Goal: Navigation & Orientation: Find specific page/section

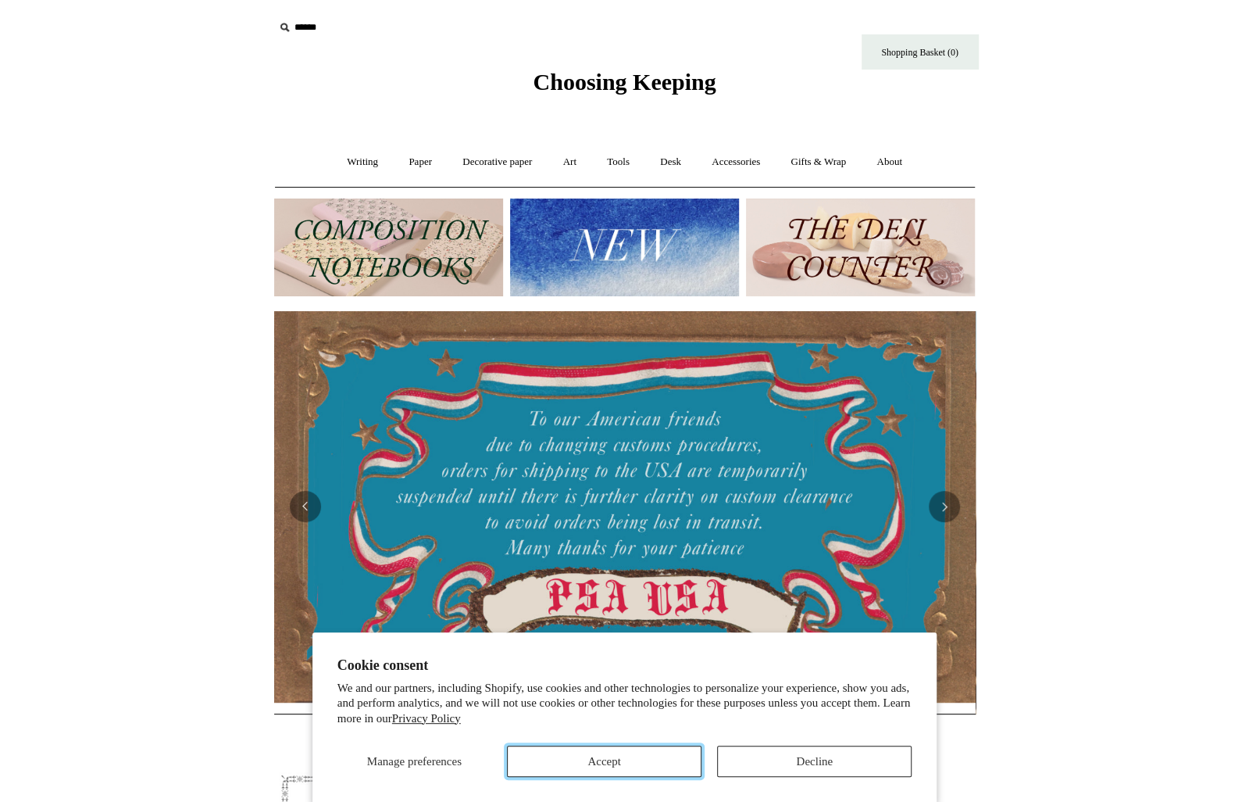
click at [605, 764] on button "Accept" at bounding box center [604, 760] width 195 height 31
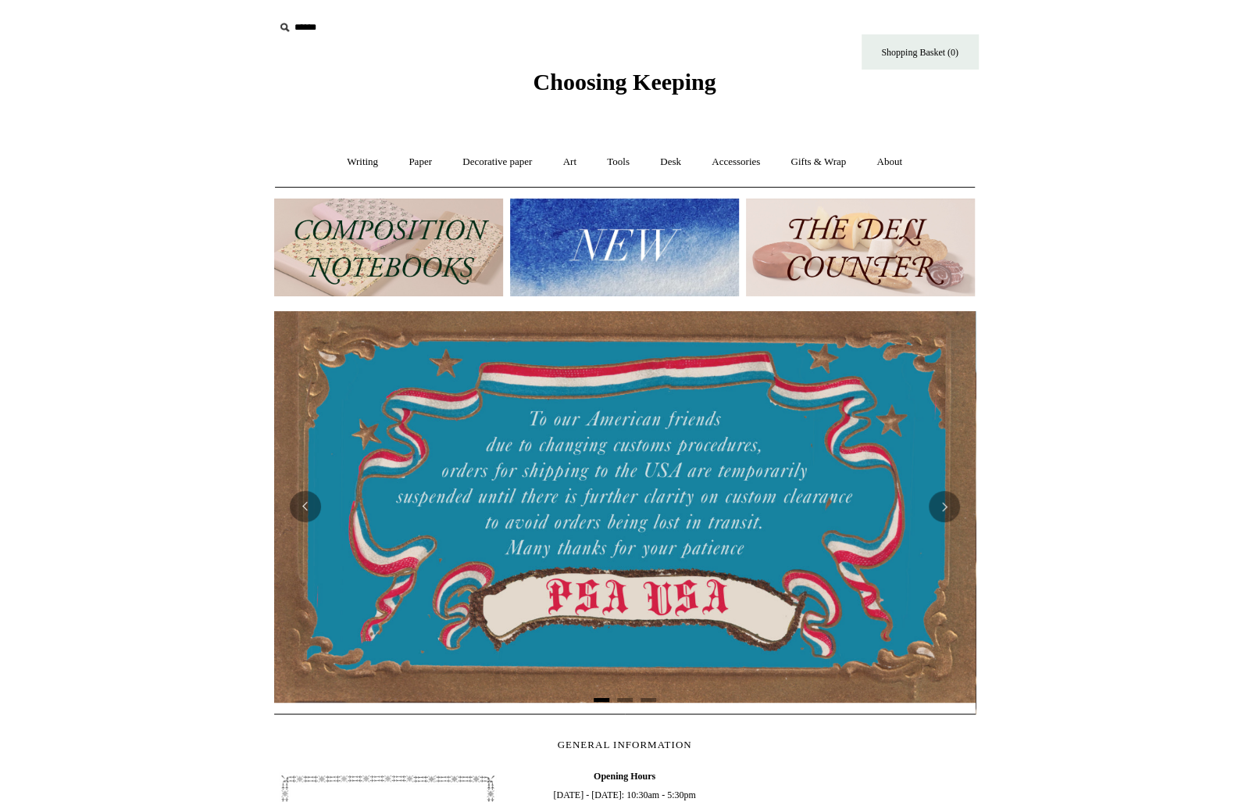
click at [389, 277] on img at bounding box center [388, 247] width 229 height 98
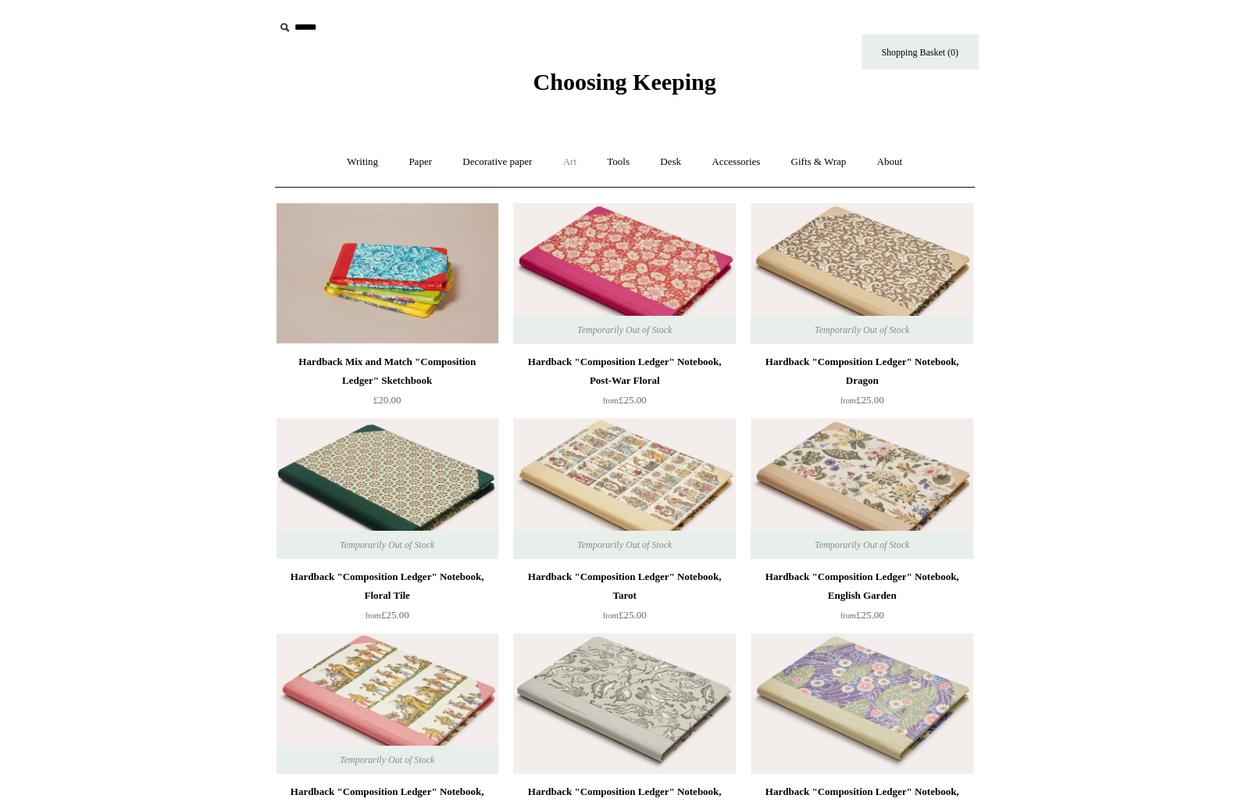
click at [571, 165] on link "Art +" at bounding box center [569, 161] width 41 height 41
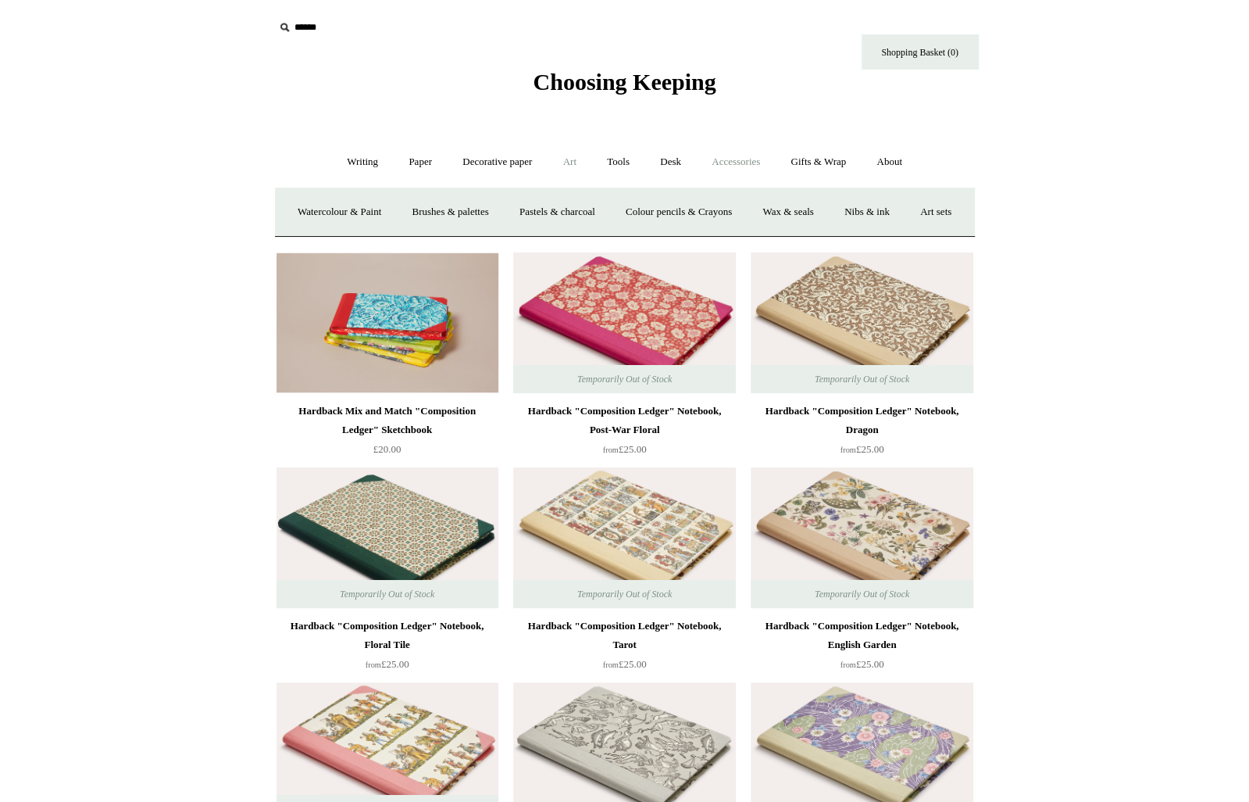
click at [728, 160] on link "Accessories +" at bounding box center [736, 161] width 77 height 41
click at [624, 164] on link "Tools +" at bounding box center [618, 161] width 51 height 41
click at [681, 163] on link "Desk +" at bounding box center [670, 161] width 49 height 41
click at [749, 160] on link "Accessories +" at bounding box center [736, 161] width 77 height 41
drag, startPoint x: 695, startPoint y: 209, endPoint x: 686, endPoint y: 209, distance: 8.6
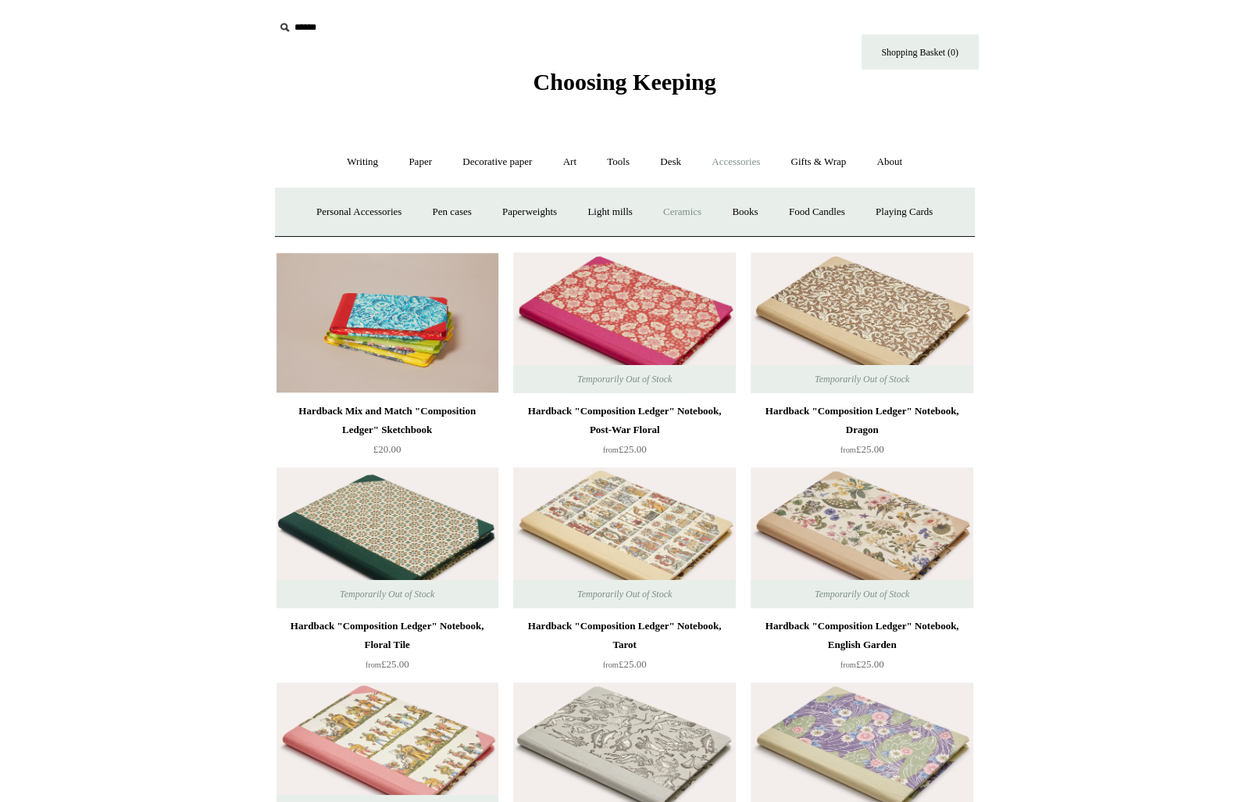
click at [695, 209] on link "Ceramics +" at bounding box center [682, 211] width 66 height 41
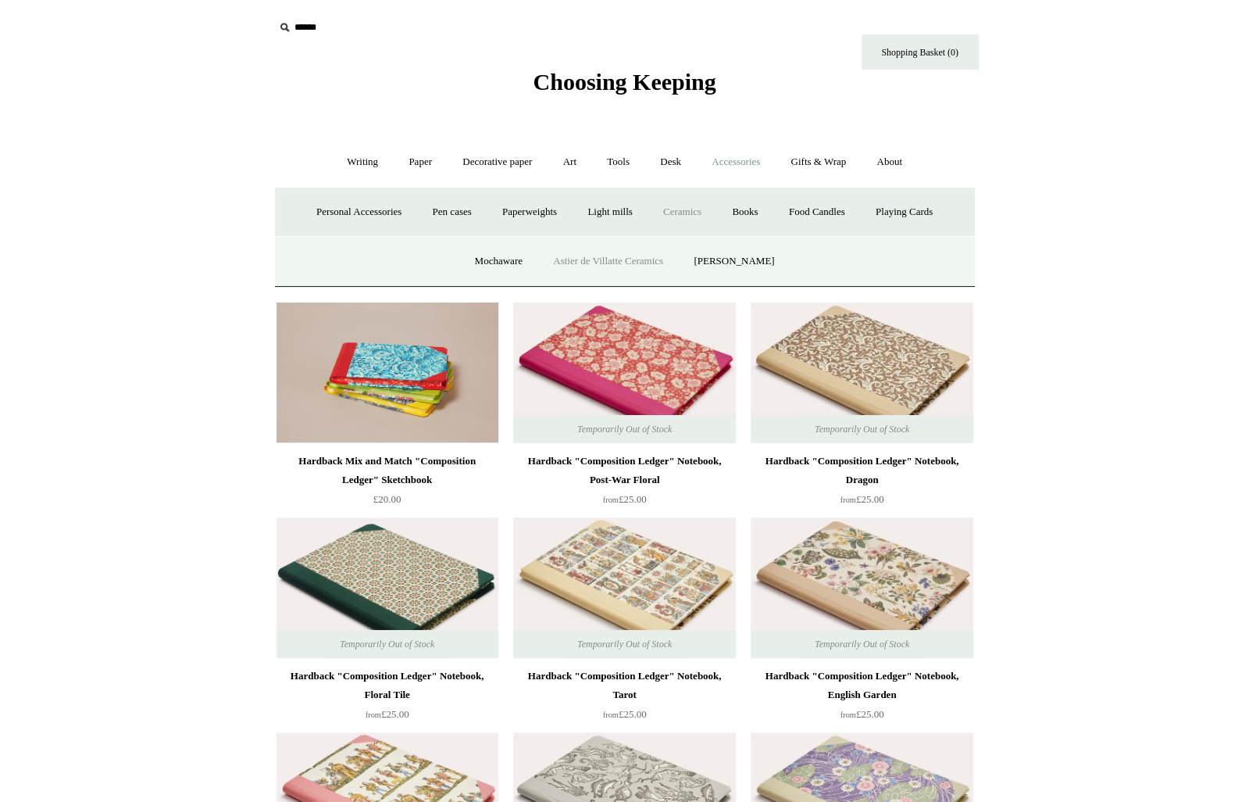
click at [581, 262] on link "Astier de Villatte Ceramics" at bounding box center [608, 261] width 138 height 41
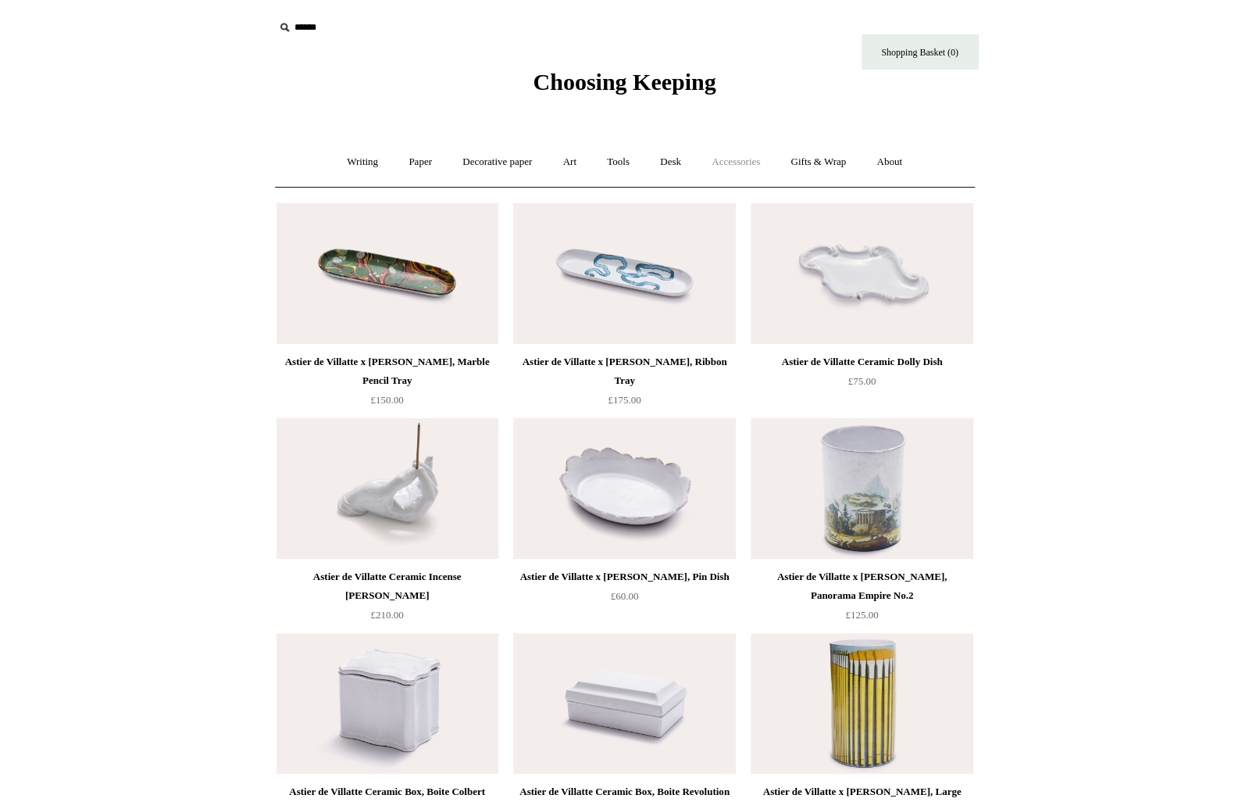
click at [743, 162] on link "Accessories +" at bounding box center [736, 161] width 77 height 41
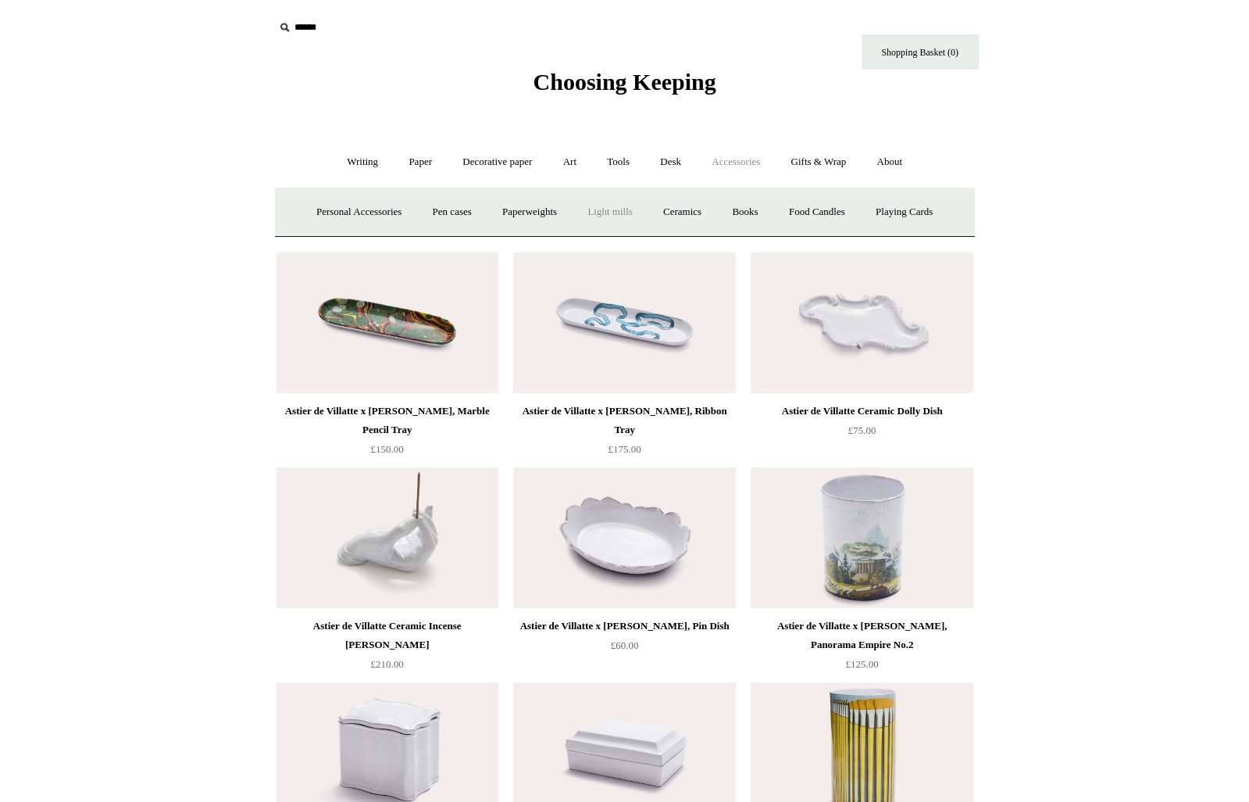
drag, startPoint x: 714, startPoint y: 208, endPoint x: 645, endPoint y: 227, distance: 71.5
click at [714, 208] on link "Ceramics +" at bounding box center [682, 211] width 66 height 41
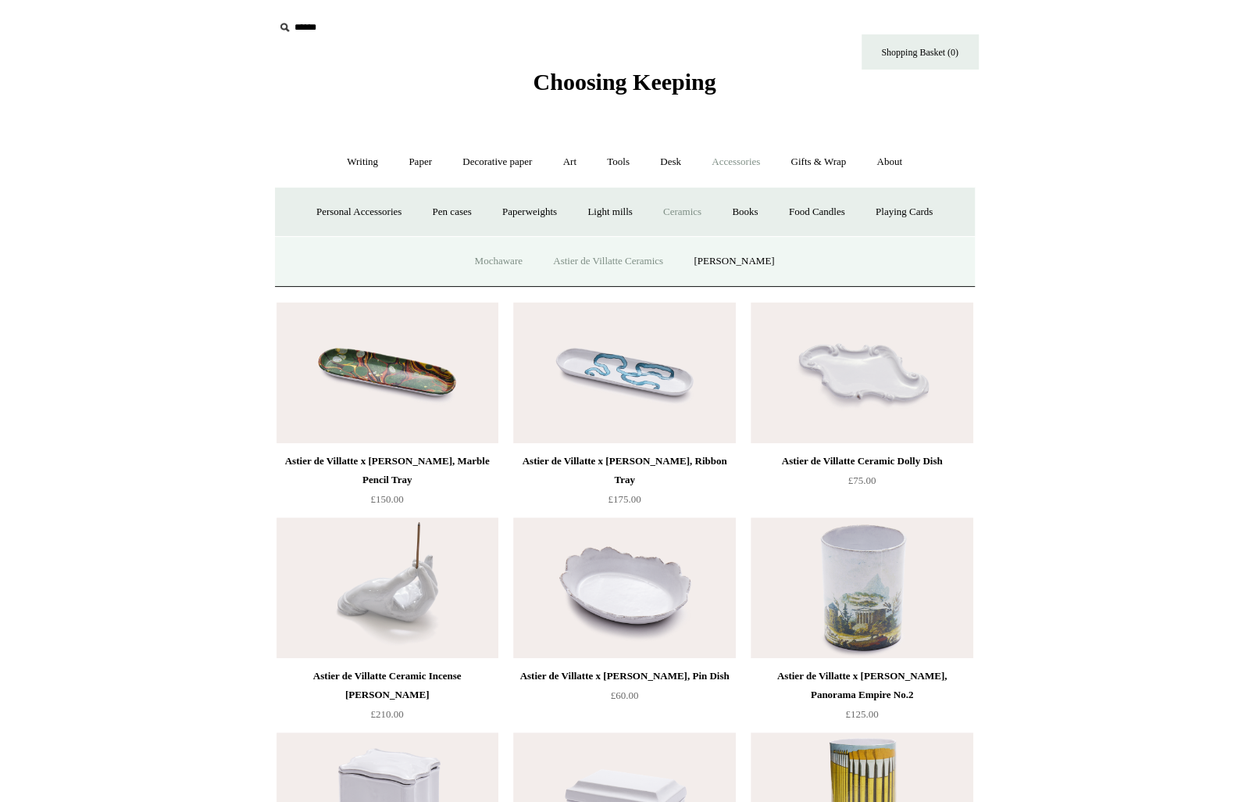
click at [505, 259] on link "Mochaware" at bounding box center [498, 261] width 76 height 41
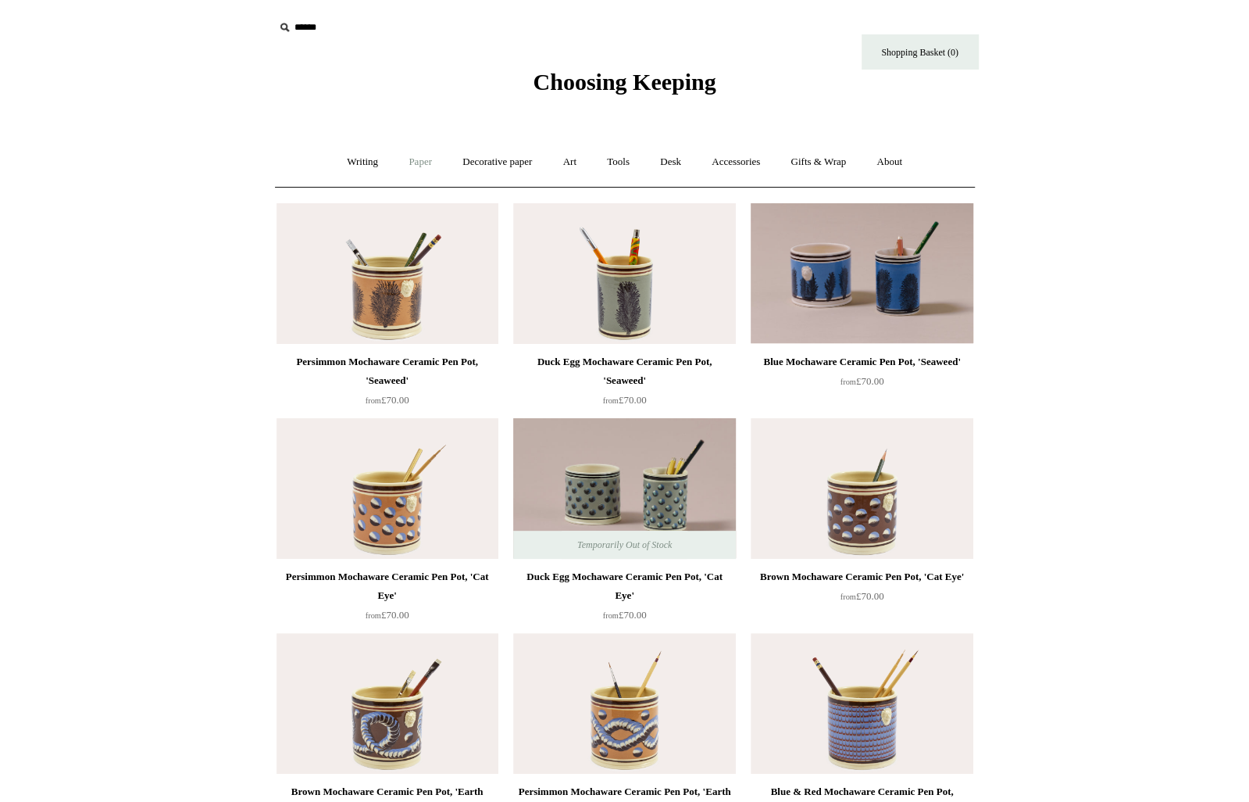
click at [409, 162] on link "Paper +" at bounding box center [421, 161] width 52 height 41
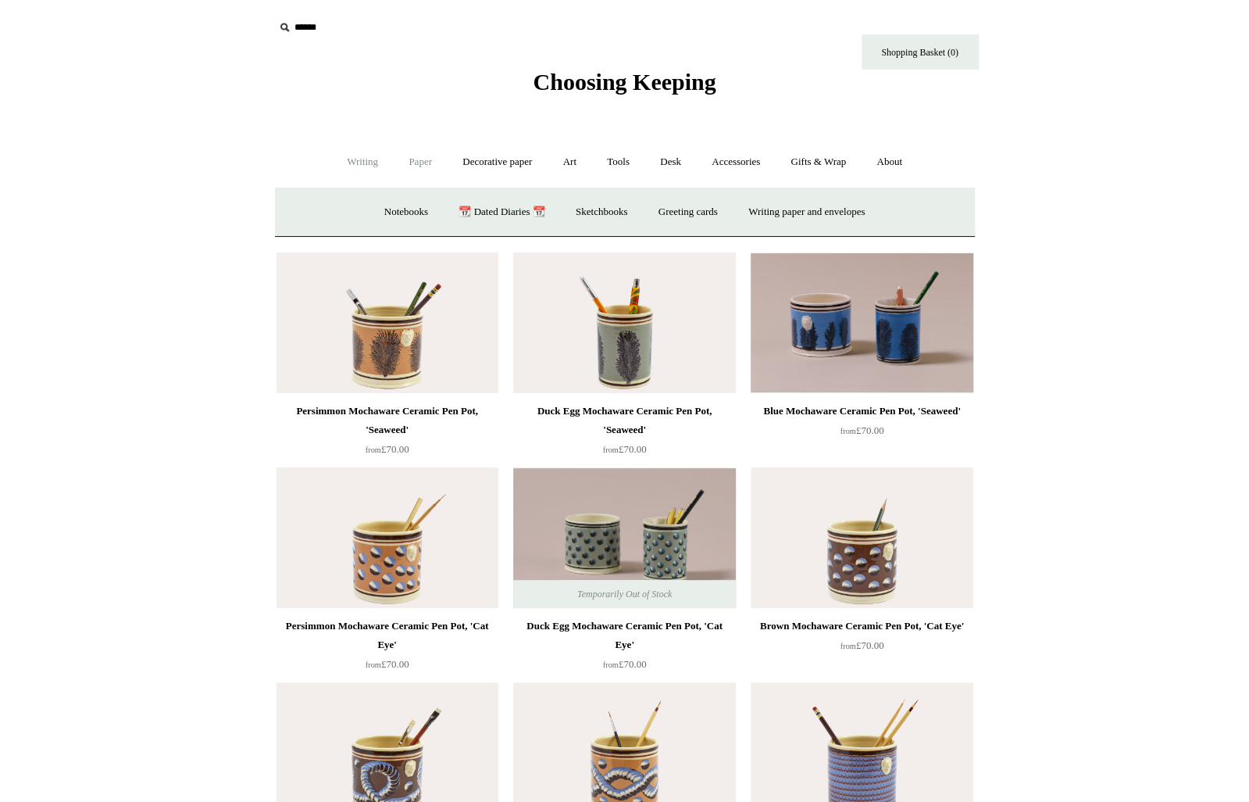
click at [355, 163] on link "Writing +" at bounding box center [362, 161] width 59 height 41
